Goal: Information Seeking & Learning: Learn about a topic

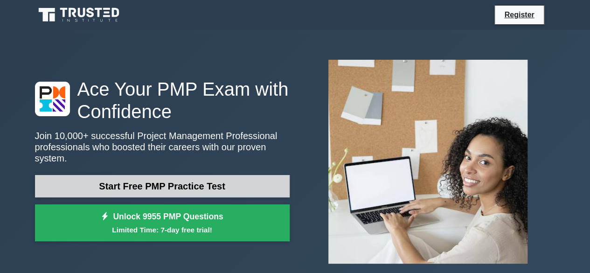
click at [199, 181] on link "Start Free PMP Practice Test" at bounding box center [162, 186] width 255 height 22
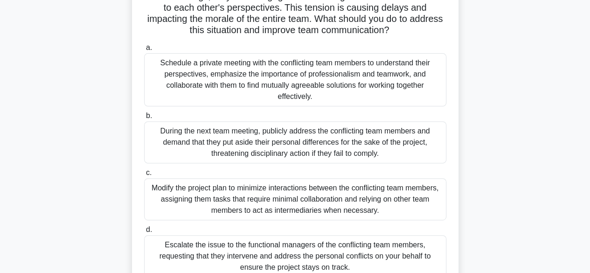
scroll to position [135, 0]
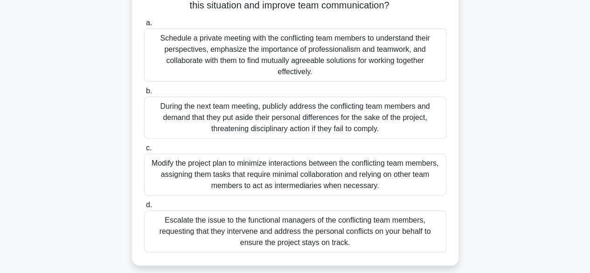
click at [359, 221] on div "Escalate the issue to the functional managers of the conflicting team members, …" at bounding box center [295, 231] width 302 height 42
click at [144, 208] on input "d. Escalate the issue to the functional managers of the conflicting team member…" at bounding box center [144, 205] width 0 height 6
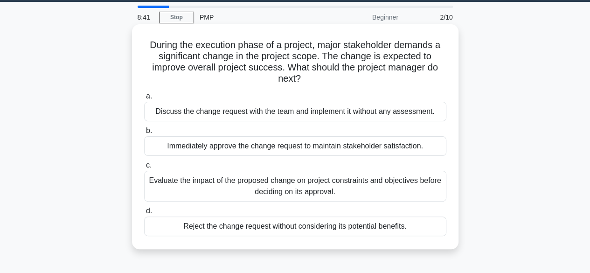
scroll to position [24, 0]
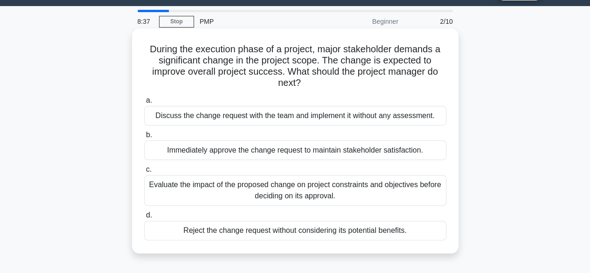
click at [366, 200] on div "Evaluate the impact of the proposed change on project constraints and objective…" at bounding box center [295, 190] width 302 height 31
click at [144, 173] on input "c. Evaluate the impact of the proposed change on project constraints and object…" at bounding box center [144, 170] width 0 height 6
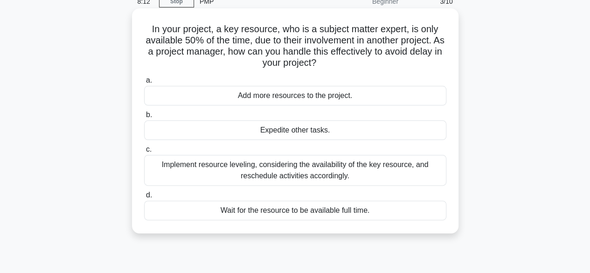
scroll to position [43, 0]
click at [376, 173] on div "Implement resource leveling, considering the availability of the key resource, …" at bounding box center [295, 170] width 302 height 31
click at [144, 153] on input "c. Implement resource leveling, considering the availability of the key resourc…" at bounding box center [144, 150] width 0 height 6
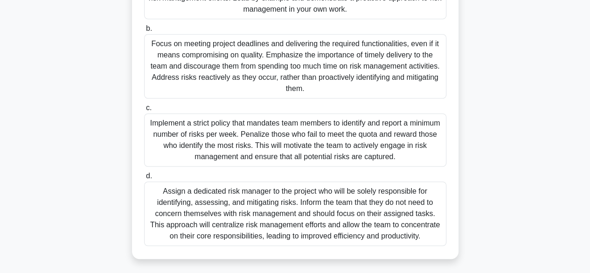
scroll to position [289, 0]
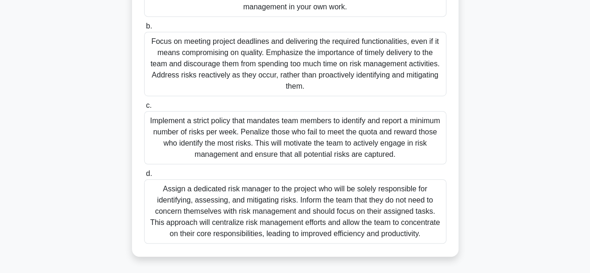
click at [417, 214] on div "Assign a dedicated risk manager to the project who will be solely responsible f…" at bounding box center [295, 211] width 302 height 64
click at [144, 177] on input "d. Assign a dedicated risk manager to the project who will be solely responsibl…" at bounding box center [144, 174] width 0 height 6
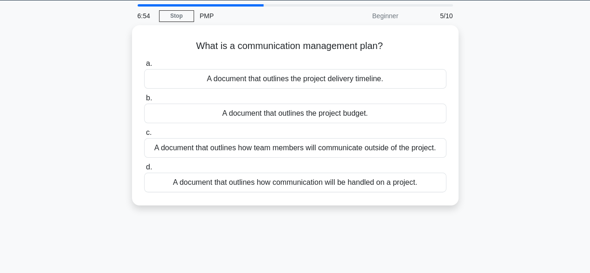
scroll to position [0, 0]
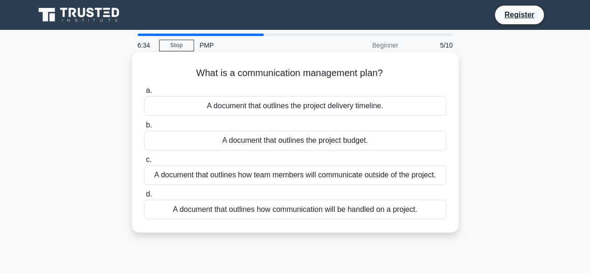
click at [430, 214] on div "A document that outlines how communication will be handled on a project." at bounding box center [295, 210] width 302 height 20
click at [144, 197] on input "d. A document that outlines how communication will be handled on a project." at bounding box center [144, 194] width 0 height 6
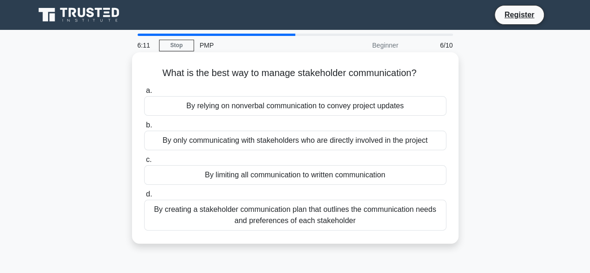
click at [422, 222] on div "By creating a stakeholder communication plan that outlines the communication ne…" at bounding box center [295, 215] width 302 height 31
click at [144, 197] on input "d. By creating a stakeholder communication plan that outlines the communication…" at bounding box center [144, 194] width 0 height 6
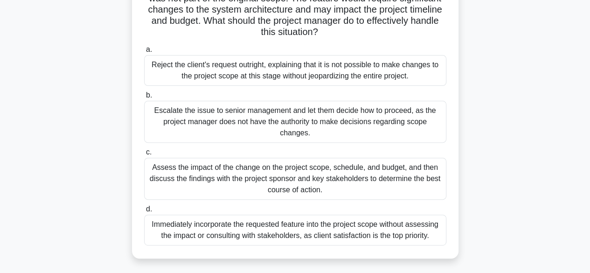
scroll to position [85, 0]
click at [371, 188] on div "Assess the impact of the change on the project scope, schedule, and budget, and…" at bounding box center [295, 179] width 302 height 42
click at [144, 156] on input "c. Assess the impact of the change on the project scope, schedule, and budget, …" at bounding box center [144, 153] width 0 height 6
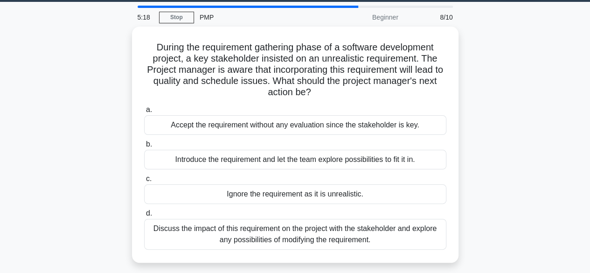
scroll to position [28, 0]
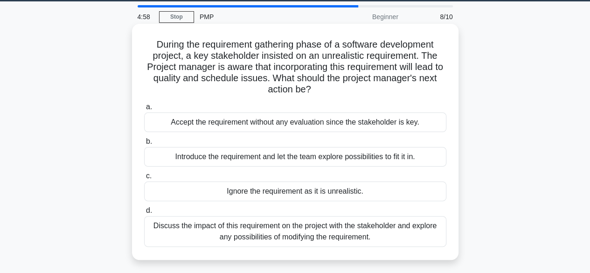
click at [409, 236] on div "Discuss the impact of this requirement on the project with the stakeholder and …" at bounding box center [295, 231] width 302 height 31
click at [144, 214] on input "d. Discuss the impact of this requirement on the project with the stakeholder a…" at bounding box center [144, 211] width 0 height 6
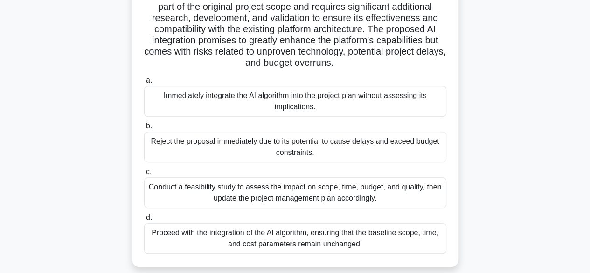
scroll to position [167, 0]
click at [425, 192] on div "Conduct a feasibility study to assess the impact on scope, time, budget, and qu…" at bounding box center [295, 192] width 302 height 31
click at [144, 174] on input "c. Conduct a feasibility study to assess the impact on scope, time, budget, and…" at bounding box center [144, 171] width 0 height 6
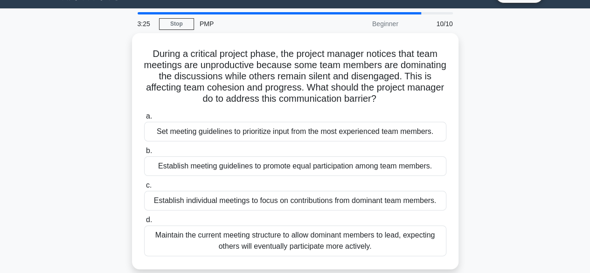
scroll to position [20, 0]
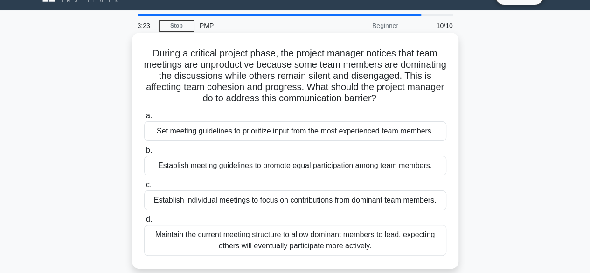
click at [386, 170] on div "Establish meeting guidelines to promote equal participation among team members." at bounding box center [295, 166] width 302 height 20
click at [144, 153] on input "b. Establish meeting guidelines to promote equal participation among team membe…" at bounding box center [144, 150] width 0 height 6
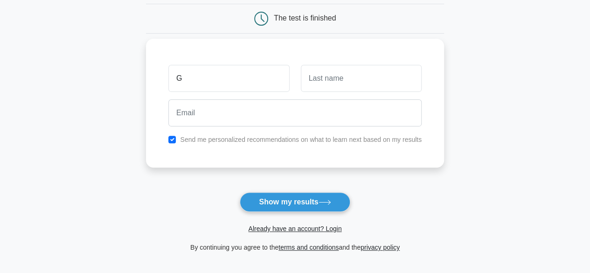
type input "G"
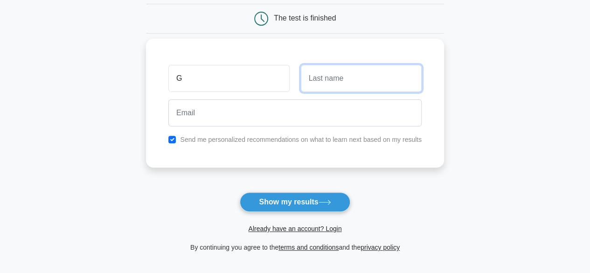
click at [348, 69] on input "text" at bounding box center [361, 78] width 121 height 27
type input "T"
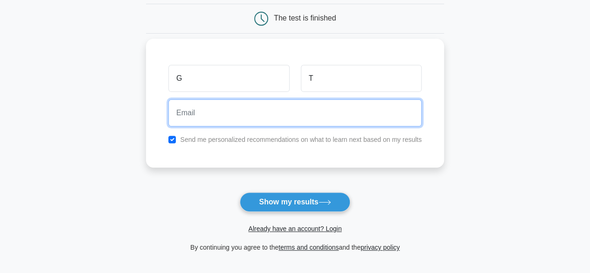
click at [287, 118] on input "email" at bounding box center [294, 112] width 253 height 27
type input "[EMAIL_ADDRESS][DOMAIN_NAME]"
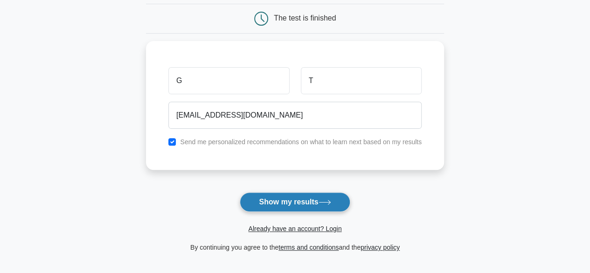
click at [312, 203] on button "Show my results" at bounding box center [295, 202] width 110 height 20
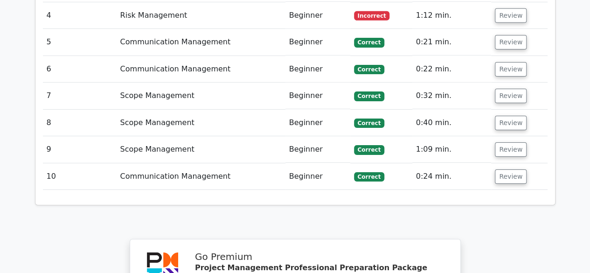
scroll to position [1509, 0]
